Goal: Communication & Community: Share content

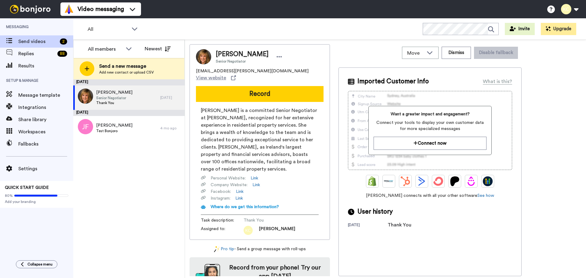
click at [142, 74] on span "Add new contact or upload CSV" at bounding box center [126, 72] width 55 height 5
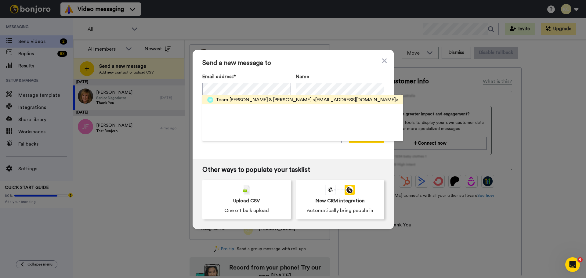
click at [313, 101] on span "<[EMAIL_ADDRESS][DOMAIN_NAME]>" at bounding box center [356, 99] width 86 height 7
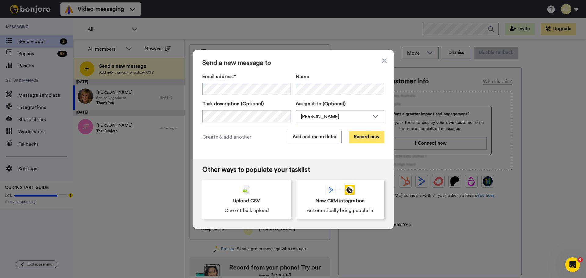
click at [365, 137] on button "Record now" at bounding box center [366, 137] width 35 height 12
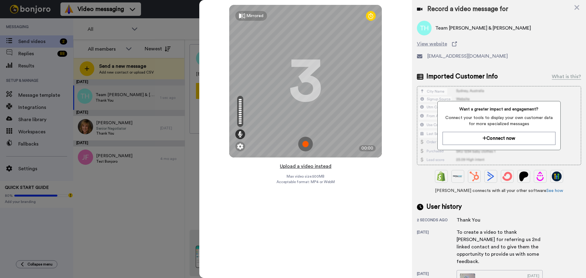
click at [298, 166] on button "Upload a video instead" at bounding box center [305, 166] width 55 height 8
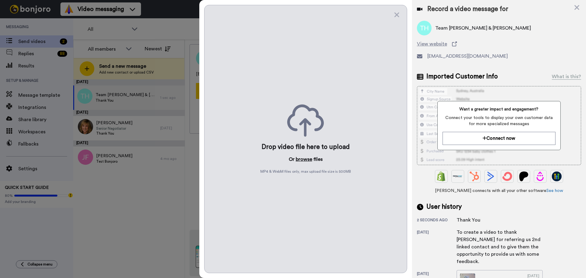
click at [304, 157] on button "browse" at bounding box center [304, 159] width 16 height 7
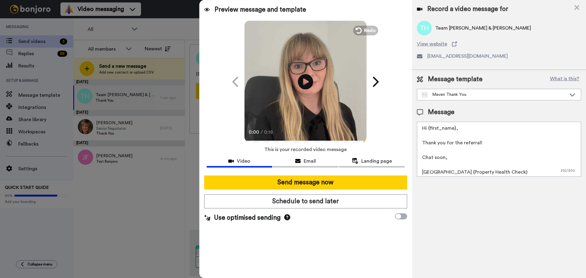
click at [455, 129] on textarea "Hi {first_name}, Thank you for the referral! Chat soon, [GEOGRAPHIC_DATA] (Prop…" at bounding box center [499, 149] width 164 height 55
click at [435, 172] on textarea "Hi All, Thank you for the referral! Chat soon, [GEOGRAPHIC_DATA] (Property Heal…" at bounding box center [499, 149] width 164 height 55
type textarea "Hi All, Thank you for the referral! Chat soon, [PERSON_NAME] (Property Health C…"
click at [305, 161] on span "Email" at bounding box center [310, 161] width 12 height 7
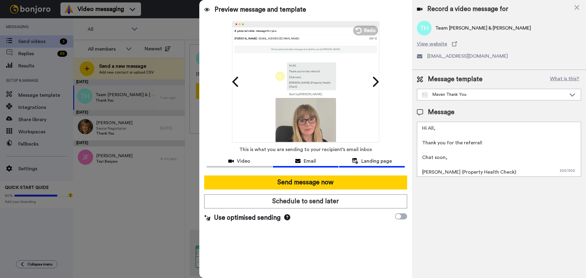
click at [355, 160] on icon at bounding box center [355, 161] width 6 height 6
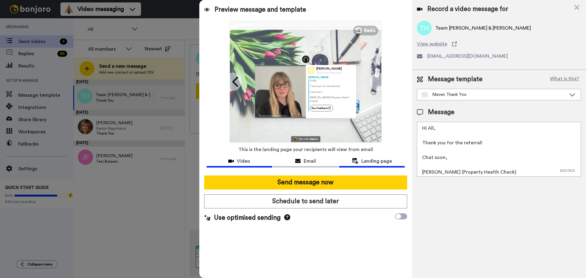
click at [242, 159] on span "Video" at bounding box center [243, 161] width 13 height 7
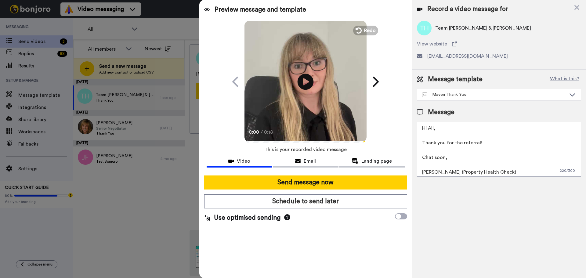
click at [301, 81] on icon at bounding box center [306, 82] width 16 height 16
click at [307, 84] on icon "Play/Pause" at bounding box center [306, 81] width 16 height 29
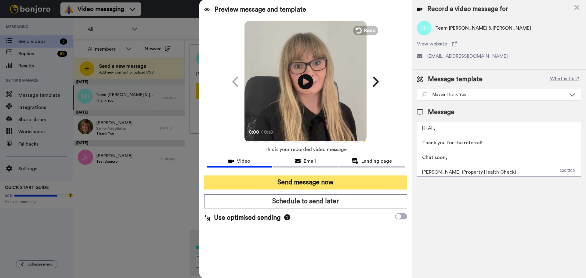
click at [294, 182] on button "Send message now" at bounding box center [305, 183] width 203 height 14
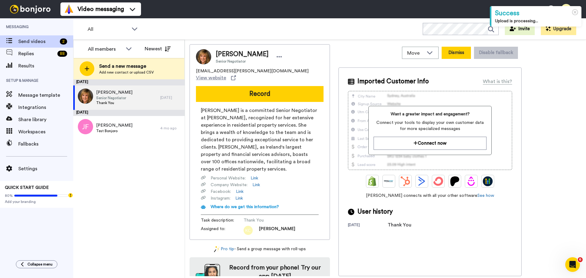
click at [446, 55] on button "Dismiss" at bounding box center [456, 53] width 29 height 12
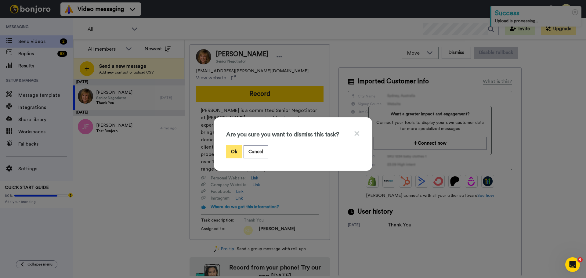
click at [232, 152] on button "Ok" at bounding box center [234, 151] width 16 height 13
